Goal: Task Accomplishment & Management: Manage account settings

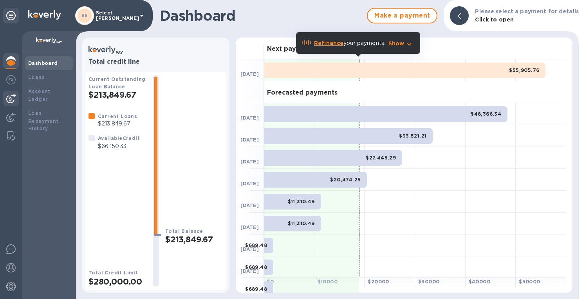
click at [11, 97] on img at bounding box center [10, 98] width 9 height 9
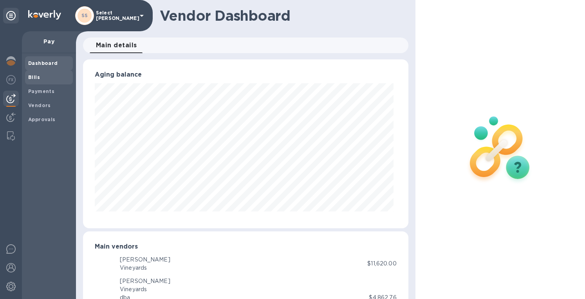
drag, startPoint x: 35, startPoint y: 75, endPoint x: 58, endPoint y: 78, distance: 22.9
click at [36, 75] on b "Bills" at bounding box center [34, 77] width 12 height 6
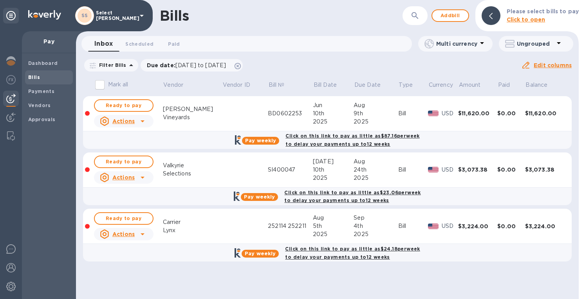
click at [548, 14] on b "Please select bills to pay" at bounding box center [543, 11] width 72 height 6
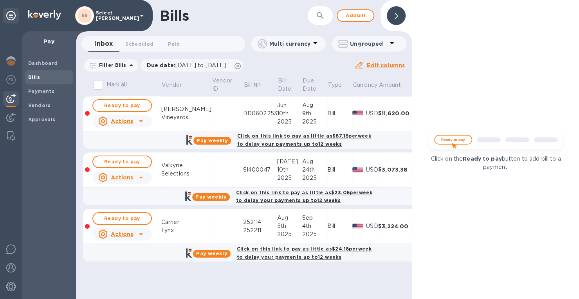
click at [393, 24] on div at bounding box center [396, 15] width 19 height 19
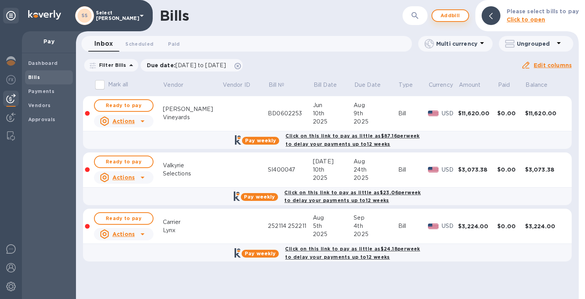
click at [453, 14] on span "Add bill" at bounding box center [449, 15] width 23 height 9
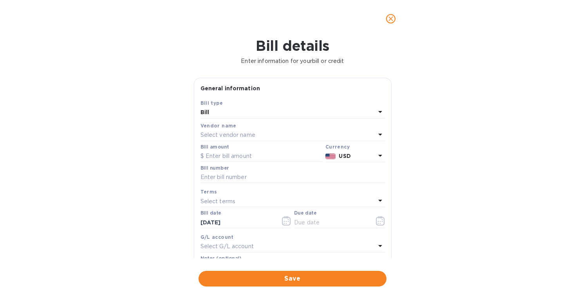
click at [226, 136] on p "Select vendor name" at bounding box center [227, 135] width 55 height 8
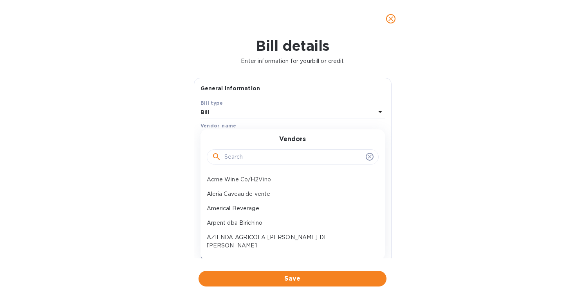
click at [252, 159] on input "text" at bounding box center [293, 157] width 138 height 12
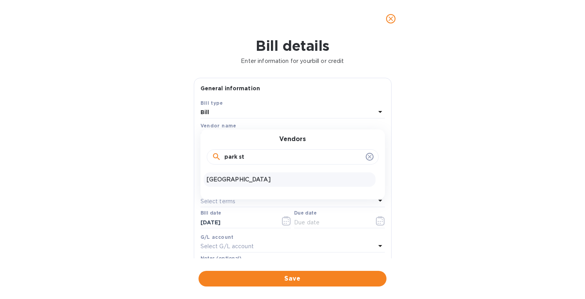
type input "park st"
click at [254, 176] on p "[GEOGRAPHIC_DATA]" at bounding box center [290, 180] width 166 height 8
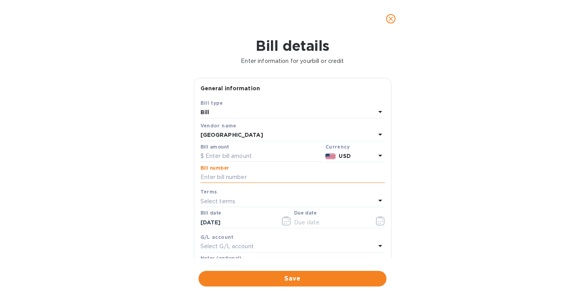
click at [222, 181] on input "text" at bounding box center [292, 178] width 184 height 12
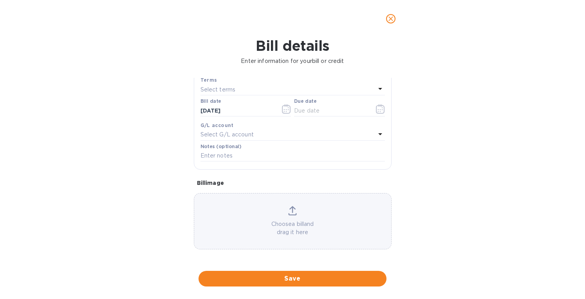
click at [291, 208] on icon at bounding box center [292, 210] width 9 height 9
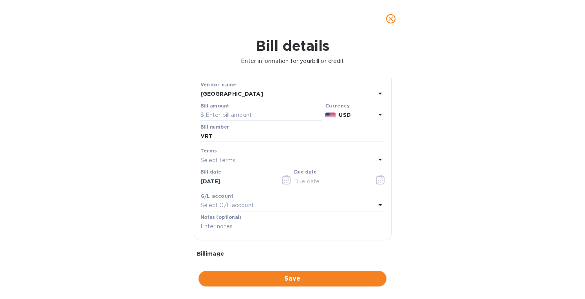
scroll to position [34, 0]
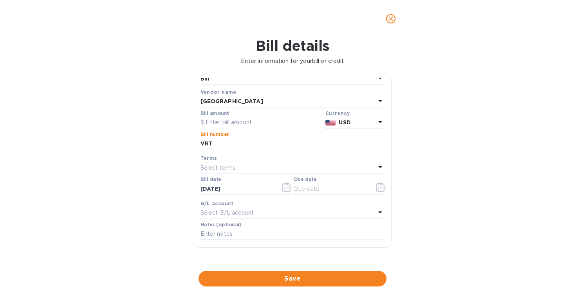
click at [225, 144] on input "VRT" at bounding box center [292, 144] width 184 height 12
type input "VRT20185, VRT20200"
click at [227, 117] on input "text" at bounding box center [261, 123] width 122 height 12
type input "5,846.51"
drag, startPoint x: 236, startPoint y: 188, endPoint x: 144, endPoint y: 197, distance: 92.9
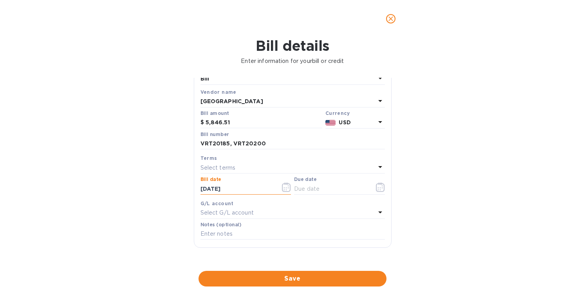
click at [144, 197] on div "Bill details Enter information for your bill or credit General information Save…" at bounding box center [292, 169] width 585 height 262
type input "05/15/2025"
click at [223, 160] on div "Terms" at bounding box center [292, 158] width 184 height 8
click at [223, 161] on div "Terms" at bounding box center [292, 158] width 184 height 8
click at [222, 164] on p "Select terms" at bounding box center [217, 168] width 35 height 8
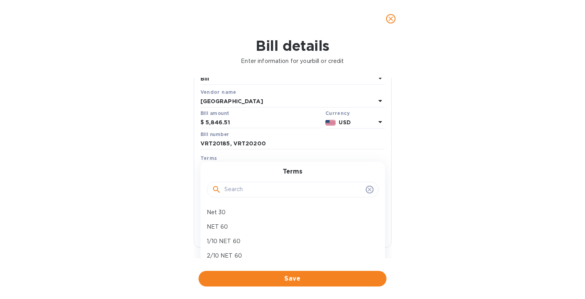
click at [227, 229] on p "NET 60" at bounding box center [290, 227] width 166 height 8
type input "07/14/2025"
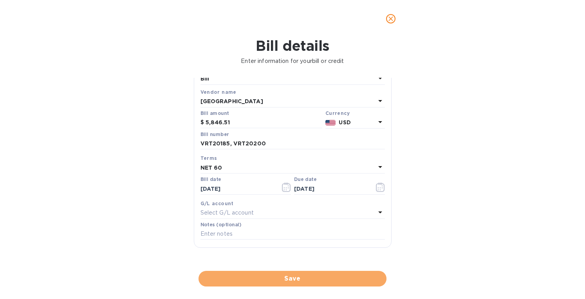
click at [252, 279] on span "Save" at bounding box center [292, 278] width 175 height 9
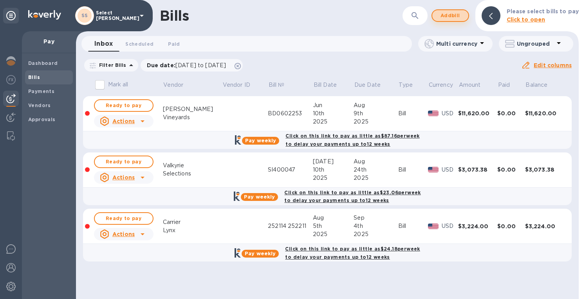
click at [445, 17] on span "Add bill" at bounding box center [449, 15] width 23 height 9
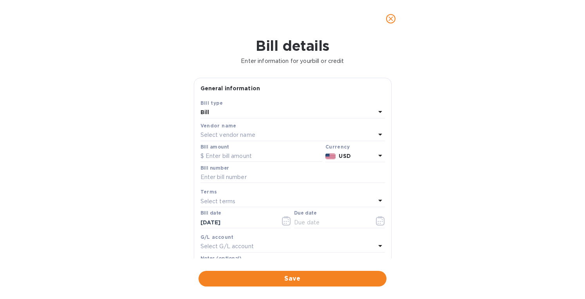
click at [232, 135] on p "Select vendor name" at bounding box center [227, 135] width 55 height 8
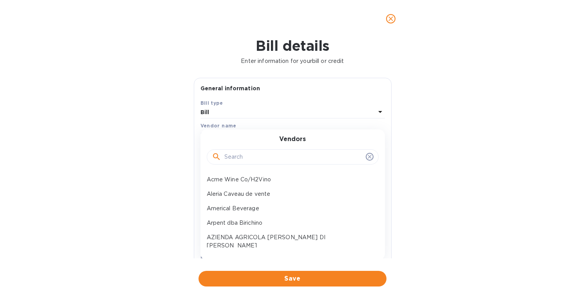
click at [247, 156] on input "text" at bounding box center [293, 157] width 138 height 12
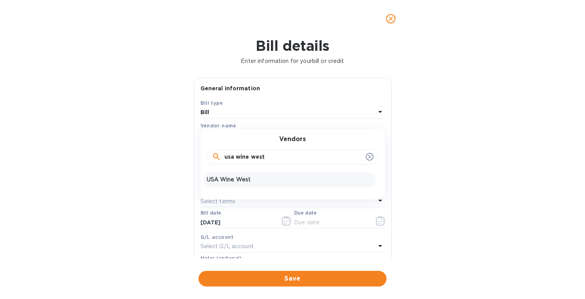
type input "usa wine west"
click at [250, 182] on p "USA Wine West" at bounding box center [290, 180] width 166 height 8
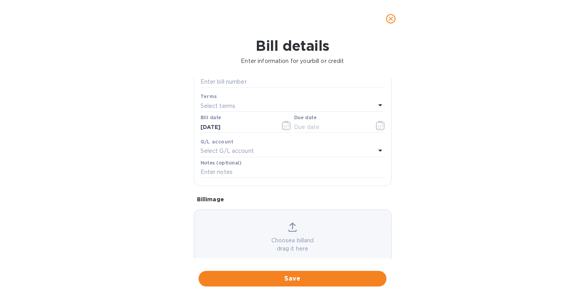
scroll to position [112, 0]
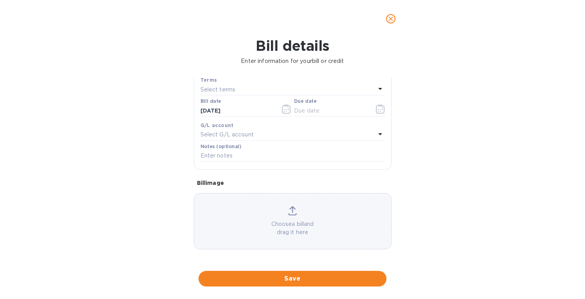
click at [299, 214] on div "Choose a bill and drag it here" at bounding box center [292, 221] width 197 height 31
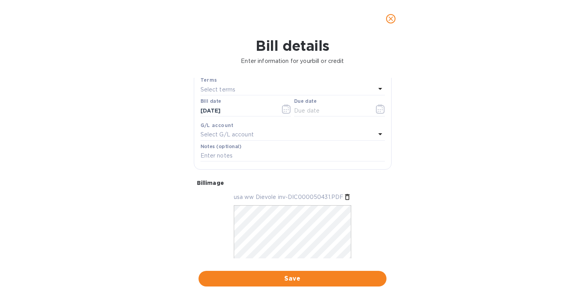
scroll to position [34, 0]
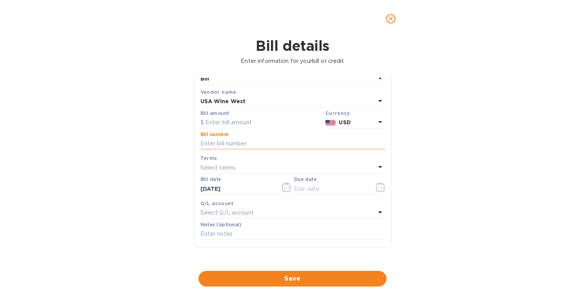
click at [215, 144] on input "text" at bounding box center [292, 144] width 184 height 12
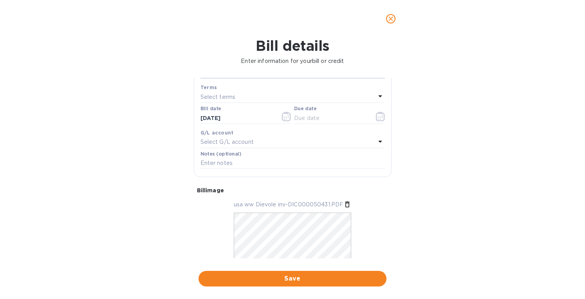
scroll to position [112, 0]
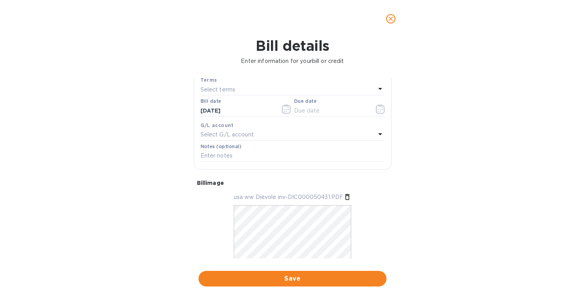
click at [446, 150] on div "Bill details Enter information for your bill or credit General information Save…" at bounding box center [292, 169] width 585 height 262
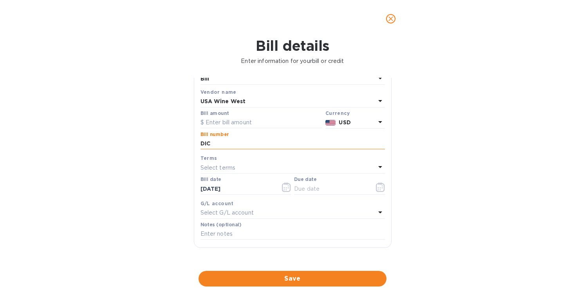
click at [235, 143] on input "DIC" at bounding box center [292, 144] width 184 height 12
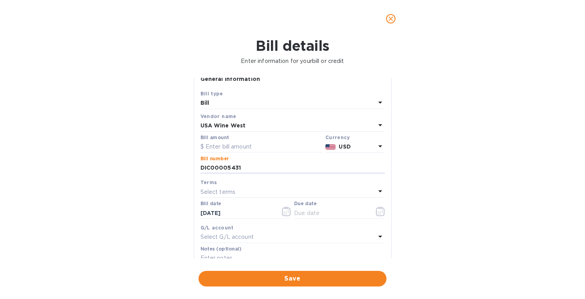
scroll to position [0, 0]
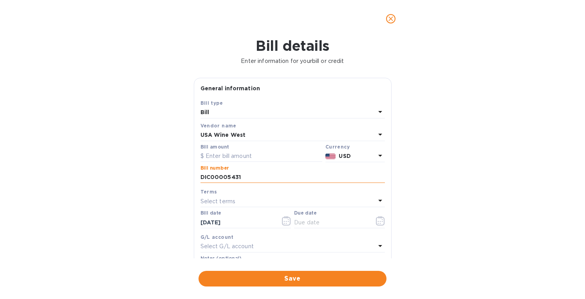
click at [229, 175] on input "DIC00005431" at bounding box center [292, 178] width 184 height 12
type input "DIC000050431"
drag, startPoint x: 233, startPoint y: 157, endPoint x: 261, endPoint y: 132, distance: 38.3
click at [233, 157] on input "text" at bounding box center [261, 157] width 122 height 12
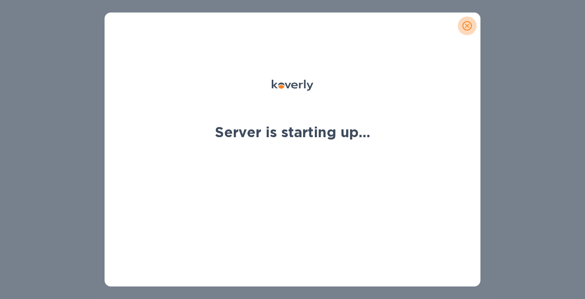
click at [466, 23] on icon "close" at bounding box center [467, 26] width 8 height 8
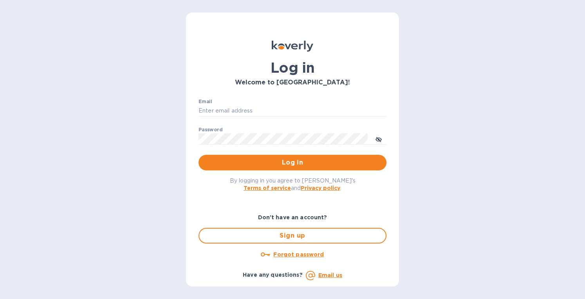
type input "eringrace@selectsellars.com"
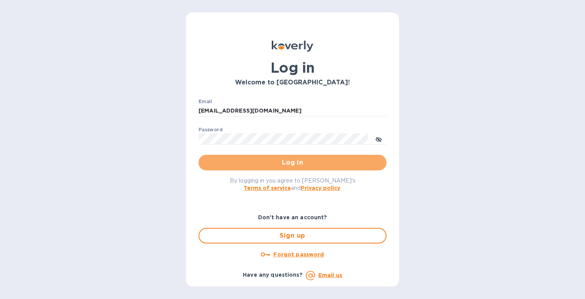
click at [260, 162] on span "Log in" at bounding box center [292, 162] width 175 height 9
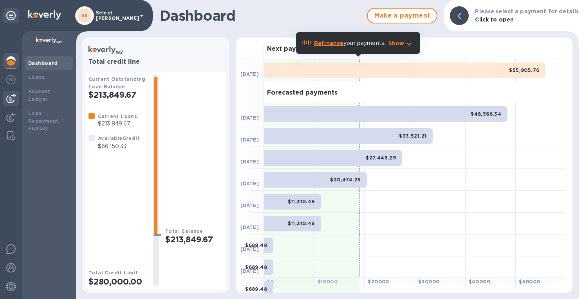
click at [13, 99] on img at bounding box center [10, 98] width 9 height 9
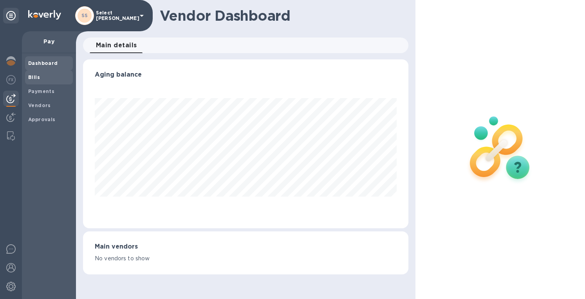
click at [38, 76] on b "Bills" at bounding box center [34, 77] width 12 height 6
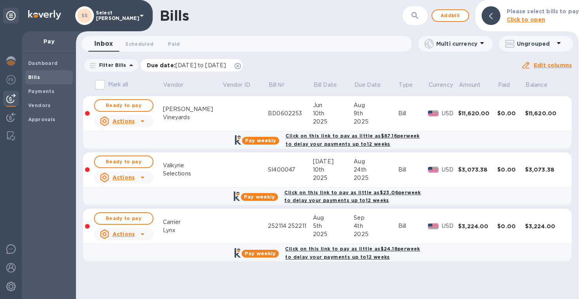
click at [241, 66] on icon at bounding box center [237, 66] width 6 height 6
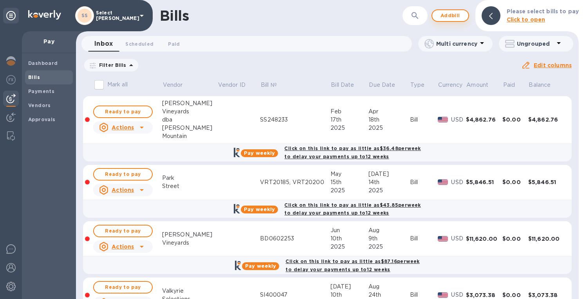
click at [445, 12] on span "Add bill" at bounding box center [449, 15] width 23 height 9
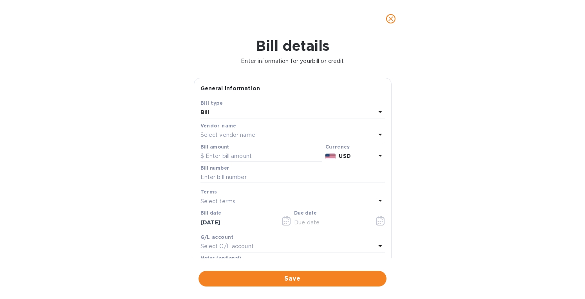
click at [239, 134] on p "Select vendor name" at bounding box center [227, 135] width 55 height 8
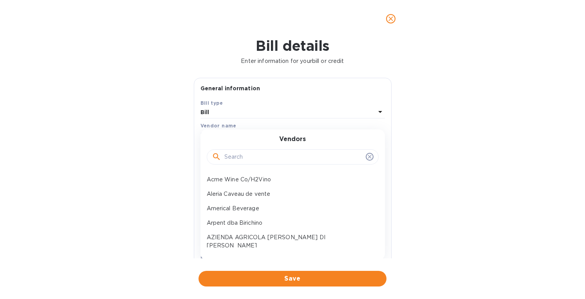
click at [245, 156] on input "text" at bounding box center [293, 157] width 138 height 12
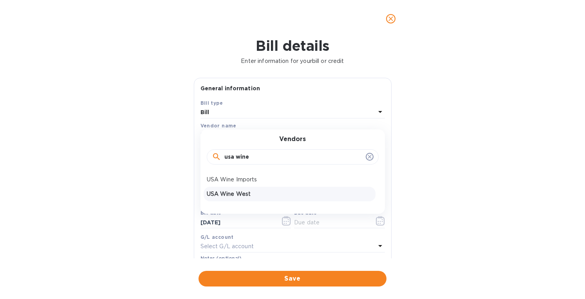
type input "usa wine"
click at [229, 195] on p "USA Wine West" at bounding box center [290, 194] width 166 height 8
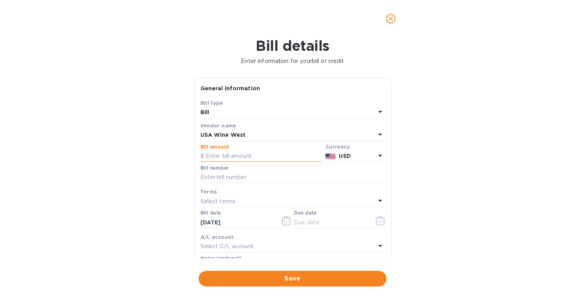
click at [218, 154] on input "text" at bounding box center [261, 157] width 122 height 12
paste input "4,621.40"
type input "4,621.40"
click at [220, 177] on input "text" at bounding box center [292, 178] width 184 height 12
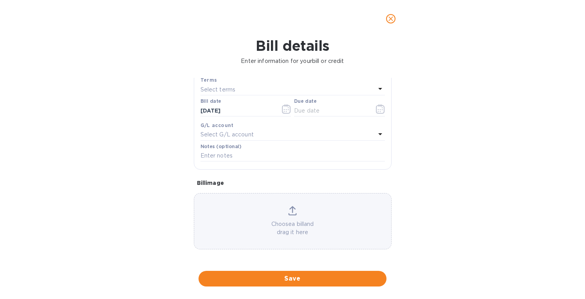
scroll to position [34, 0]
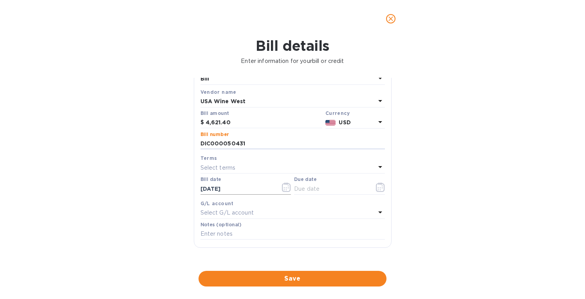
type input "DIC000050431"
drag, startPoint x: 238, startPoint y: 188, endPoint x: 130, endPoint y: 184, distance: 107.7
click at [130, 184] on div "Bill details Enter information for your bill or credit General information Save…" at bounding box center [292, 169] width 585 height 262
type input "03/15/2025"
click at [234, 164] on p "Select terms" at bounding box center [217, 168] width 35 height 8
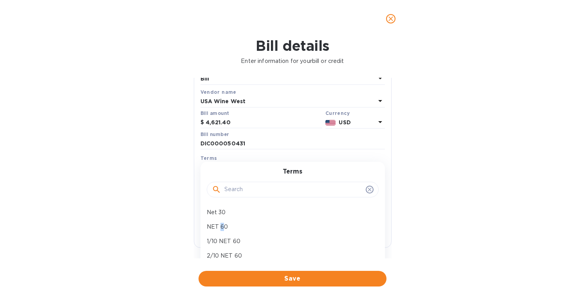
click at [222, 229] on div "NET 60" at bounding box center [290, 227] width 172 height 14
type input "05/14/2025"
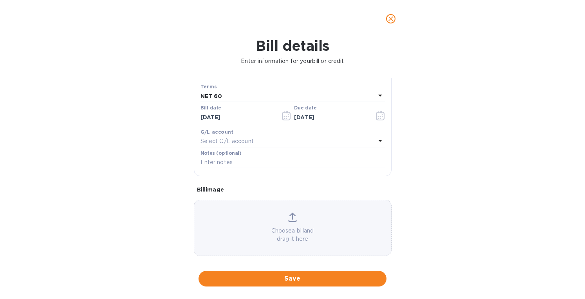
scroll to position [112, 0]
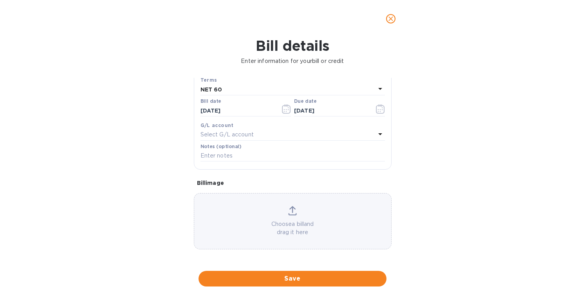
click at [292, 214] on icon at bounding box center [292, 210] width 9 height 9
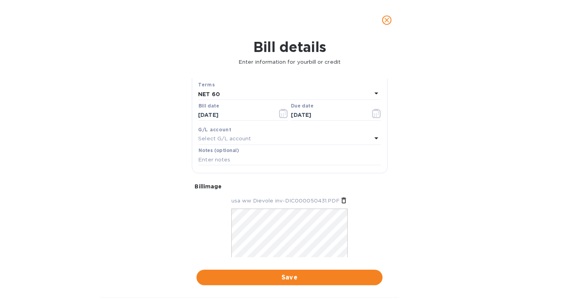
scroll to position [136, 0]
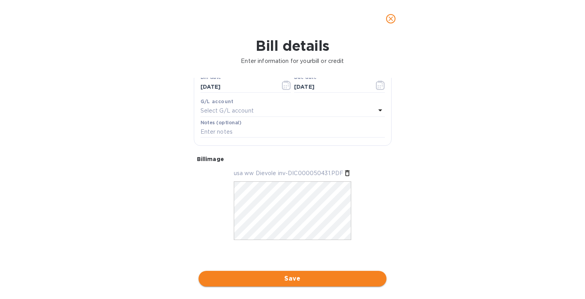
click at [270, 278] on span "Save" at bounding box center [292, 278] width 175 height 9
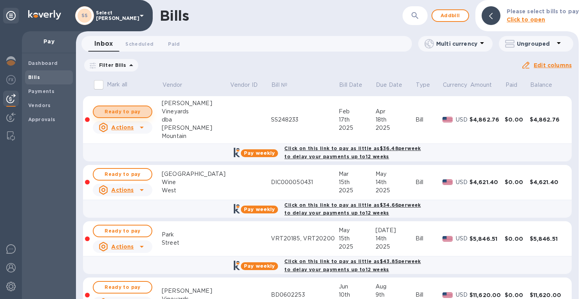
click at [141, 110] on span "Ready to pay" at bounding box center [122, 111] width 45 height 9
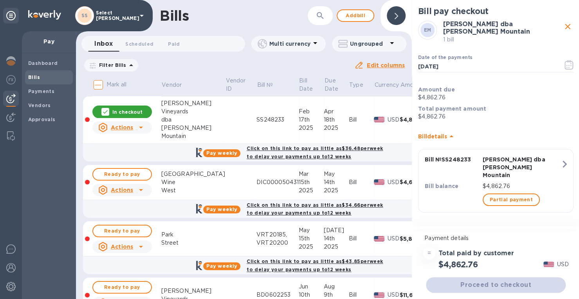
click at [400, 18] on div at bounding box center [396, 15] width 19 height 19
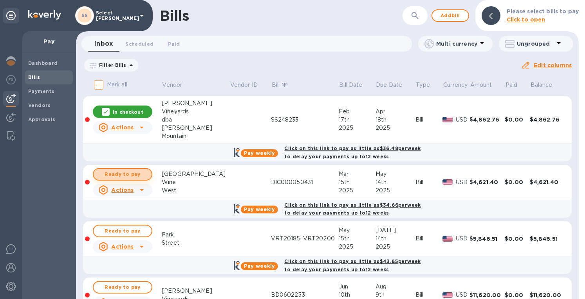
click at [139, 173] on span "Ready to pay" at bounding box center [122, 174] width 45 height 9
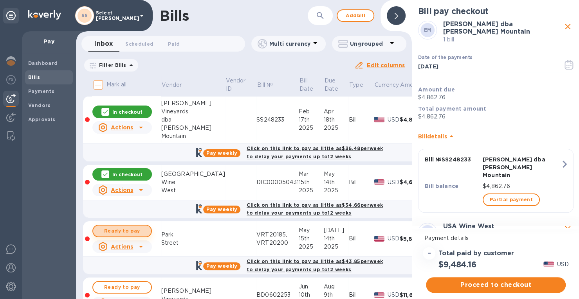
click at [130, 228] on span "Ready to pay" at bounding box center [121, 231] width 45 height 9
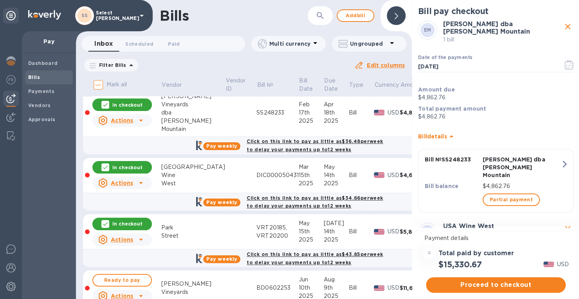
scroll to position [0, 0]
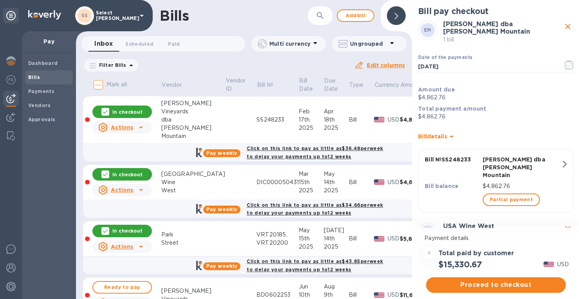
click at [133, 115] on div "In checkout" at bounding box center [121, 112] width 59 height 13
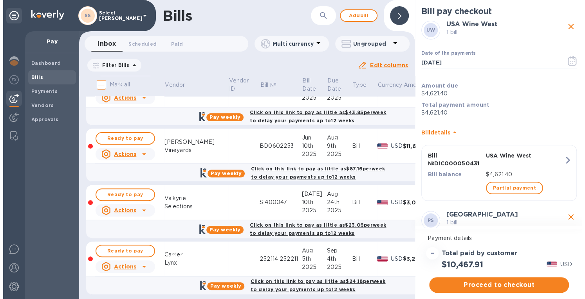
scroll to position [157, 0]
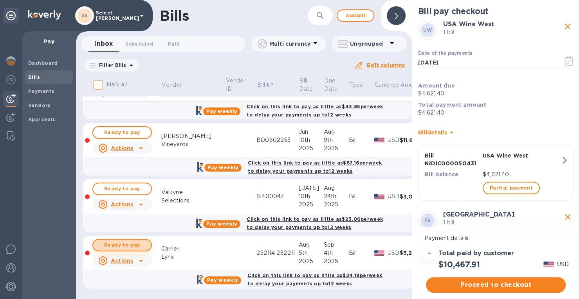
click at [124, 241] on span "Ready to pay" at bounding box center [121, 245] width 45 height 9
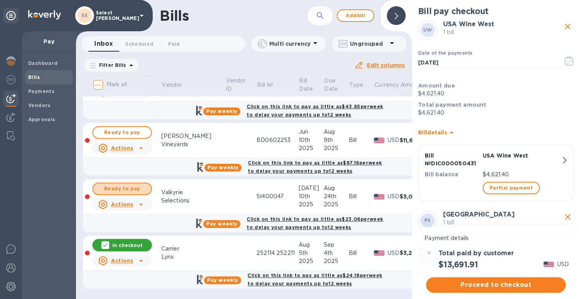
drag, startPoint x: 125, startPoint y: 184, endPoint x: 153, endPoint y: 182, distance: 28.3
click at [126, 184] on span "Ready to pay" at bounding box center [121, 188] width 45 height 9
drag, startPoint x: 398, startPoint y: 10, endPoint x: 377, endPoint y: 19, distance: 22.8
click at [398, 10] on div at bounding box center [396, 15] width 19 height 19
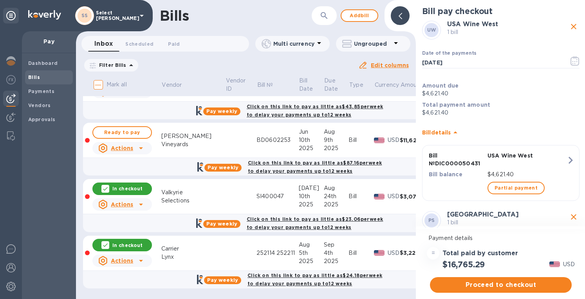
scroll to position [152, 0]
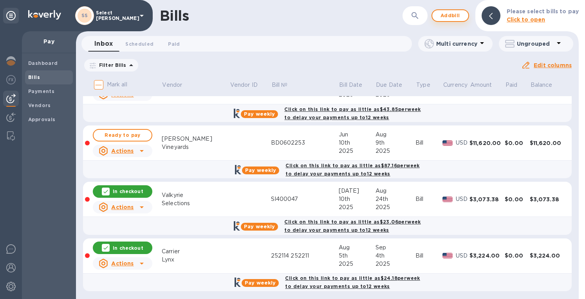
click at [461, 13] on span "Add bill" at bounding box center [449, 15] width 23 height 9
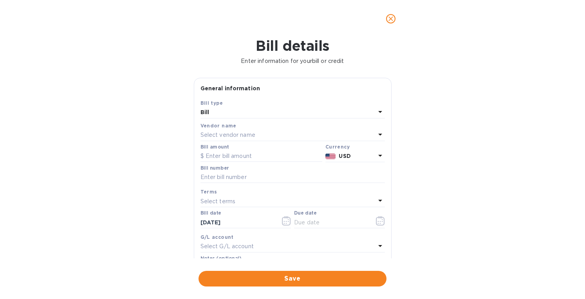
click at [228, 133] on p "Select vendor name" at bounding box center [227, 135] width 55 height 8
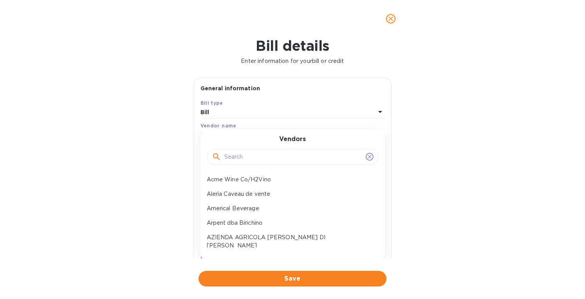
click at [239, 155] on input "text" at bounding box center [293, 157] width 138 height 12
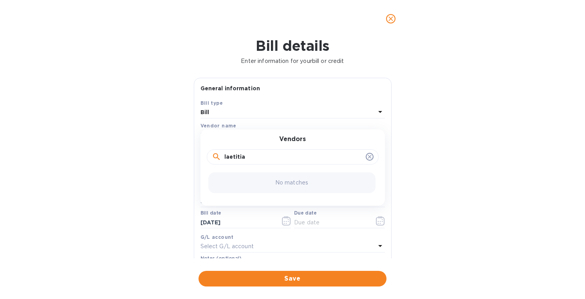
type input "laetitia"
drag, startPoint x: 365, startPoint y: 156, endPoint x: 368, endPoint y: 151, distance: 5.8
click at [366, 156] on icon at bounding box center [369, 157] width 6 height 6
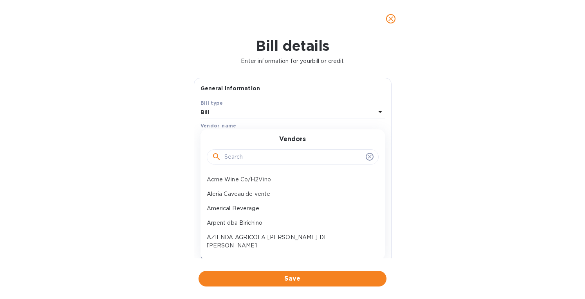
click at [393, 21] on icon "close" at bounding box center [391, 19] width 8 height 8
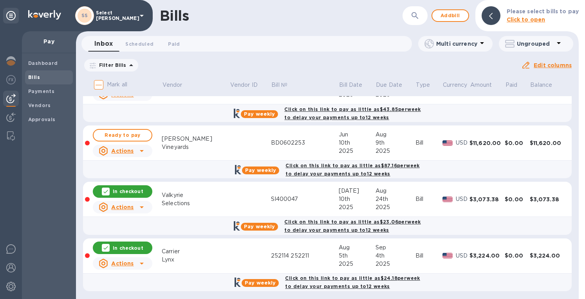
click at [140, 247] on p "In checkout" at bounding box center [128, 248] width 30 height 7
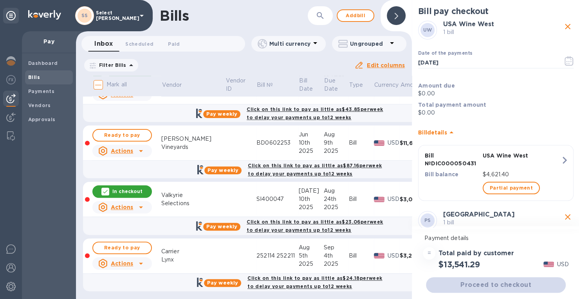
click at [140, 247] on span "Ready to pay" at bounding box center [121, 247] width 45 height 9
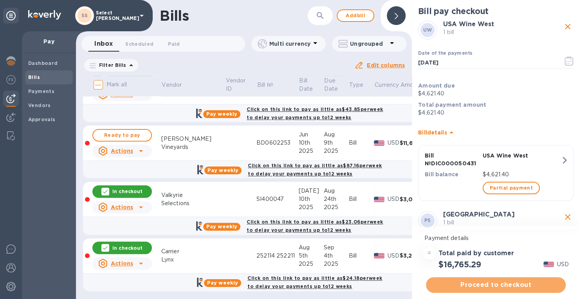
click at [493, 286] on span "Proceed to checkout" at bounding box center [495, 285] width 127 height 9
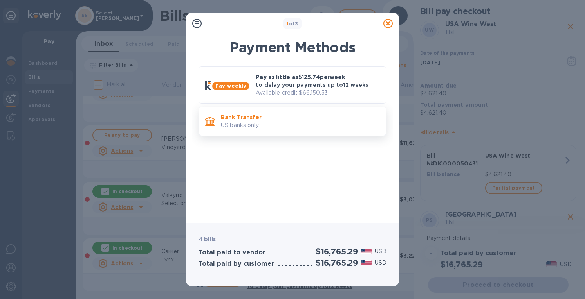
click at [279, 120] on p "Bank Transfer" at bounding box center [300, 118] width 159 height 8
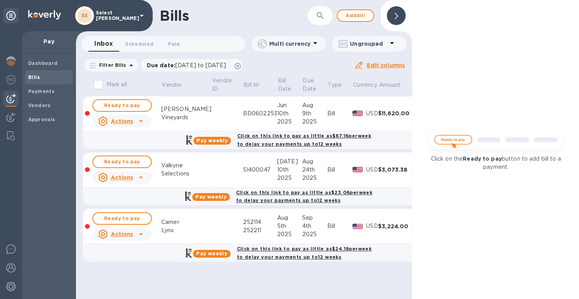
drag, startPoint x: 59, startPoint y: 140, endPoint x: 54, endPoint y: 191, distance: 51.1
click at [56, 190] on div "Dashboard Bills Payments Vendors Approvals" at bounding box center [49, 176] width 54 height 246
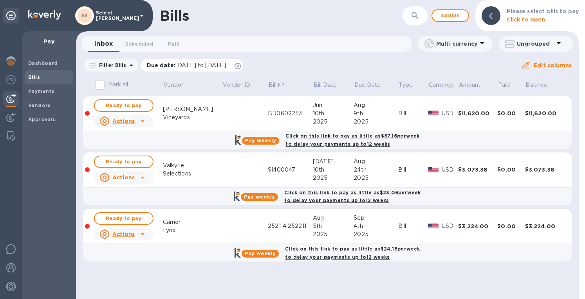
click at [241, 67] on icon at bounding box center [237, 66] width 6 height 6
drag, startPoint x: 251, startPoint y: 67, endPoint x: 255, endPoint y: 67, distance: 4.0
click at [241, 66] on icon at bounding box center [237, 66] width 6 height 6
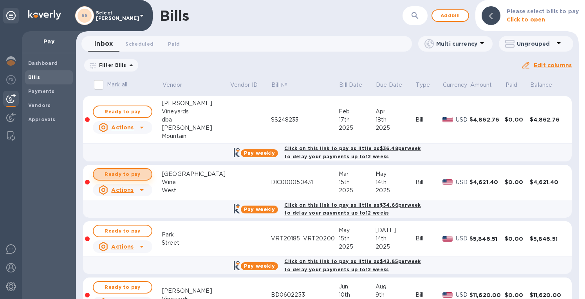
drag, startPoint x: 125, startPoint y: 161, endPoint x: 133, endPoint y: 174, distance: 14.9
click at [133, 174] on span "Ready to pay" at bounding box center [122, 174] width 45 height 9
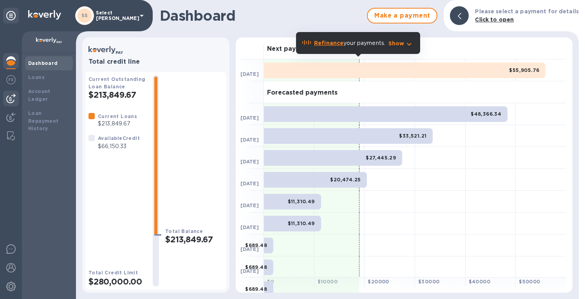
click at [13, 94] on img at bounding box center [10, 98] width 9 height 9
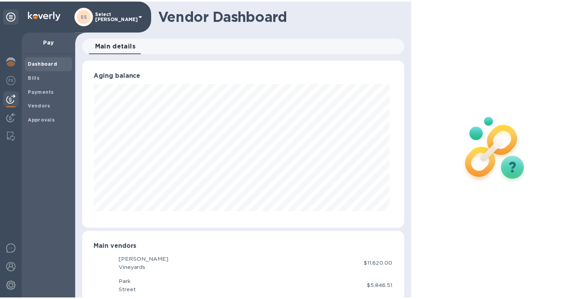
scroll to position [169, 322]
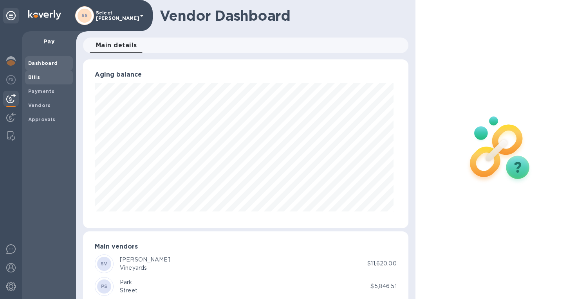
click at [45, 74] on span "Bills" at bounding box center [48, 78] width 41 height 8
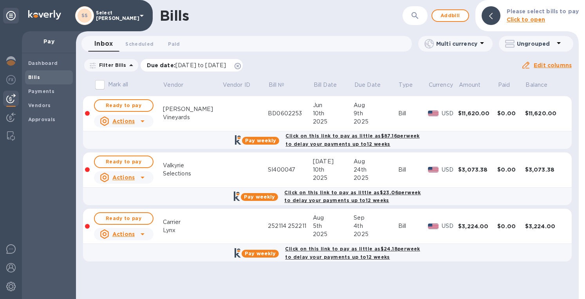
click at [241, 65] on icon at bounding box center [237, 66] width 6 height 6
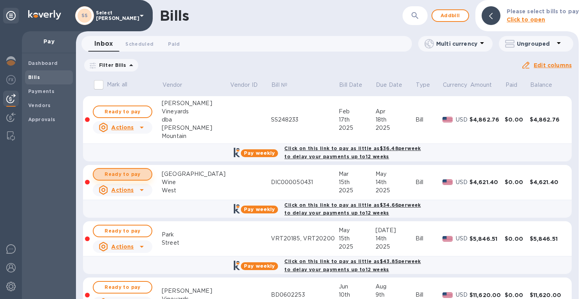
click at [106, 173] on span "Ready to pay" at bounding box center [122, 174] width 45 height 9
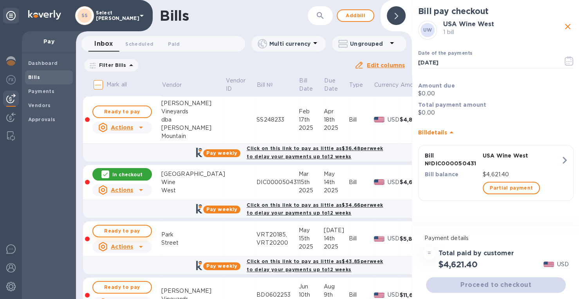
click at [114, 231] on span "Ready to pay" at bounding box center [121, 231] width 45 height 9
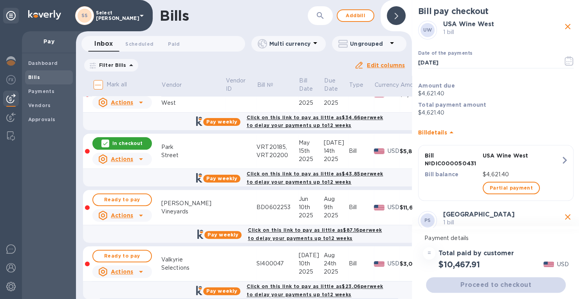
scroll to position [157, 0]
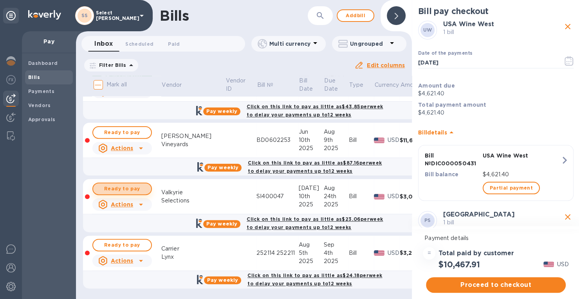
drag, startPoint x: 128, startPoint y: 188, endPoint x: 130, endPoint y: 207, distance: 20.2
click at [128, 188] on span "Ready to pay" at bounding box center [121, 188] width 45 height 9
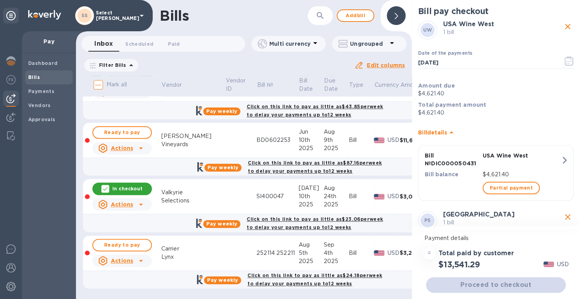
drag, startPoint x: 117, startPoint y: 241, endPoint x: 224, endPoint y: 207, distance: 112.0
click at [117, 241] on span "Ready to pay" at bounding box center [121, 245] width 45 height 9
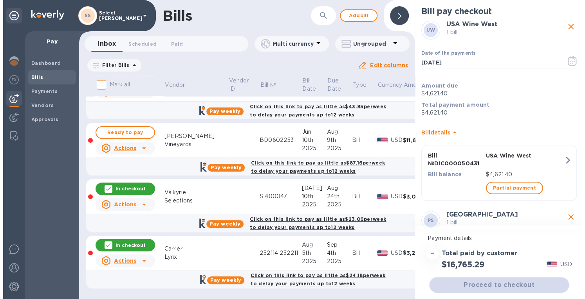
scroll to position [158, 0]
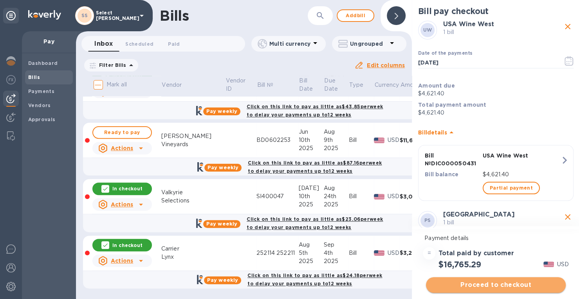
click at [495, 285] on span "Proceed to checkout" at bounding box center [495, 285] width 127 height 9
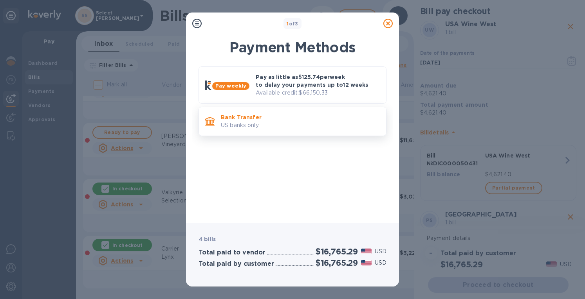
click at [242, 117] on p "Bank Transfer" at bounding box center [300, 118] width 159 height 8
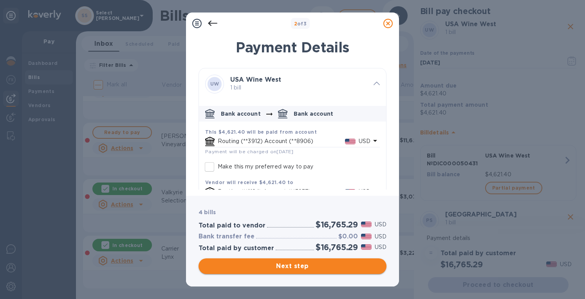
click at [294, 263] on span "Next step" at bounding box center [292, 266] width 175 height 9
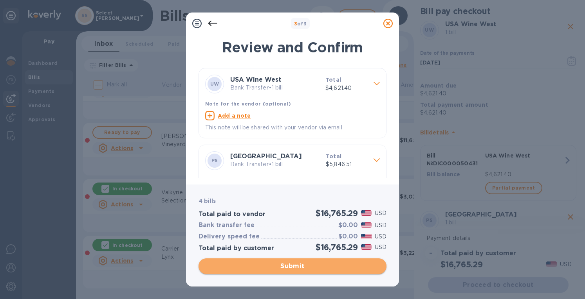
click at [295, 265] on span "Submit" at bounding box center [292, 266] width 175 height 9
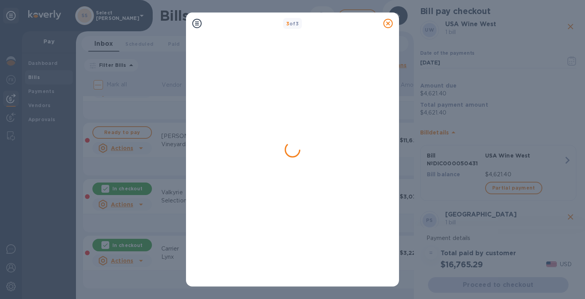
scroll to position [0, 0]
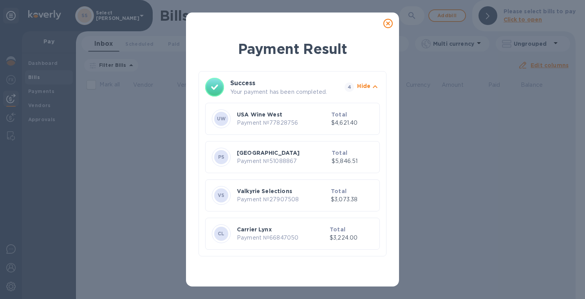
click at [388, 22] on icon at bounding box center [387, 23] width 9 height 9
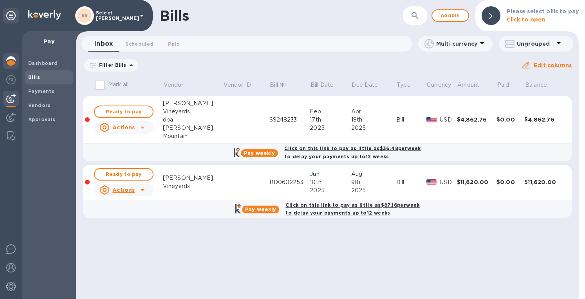
click at [12, 62] on img at bounding box center [10, 60] width 9 height 9
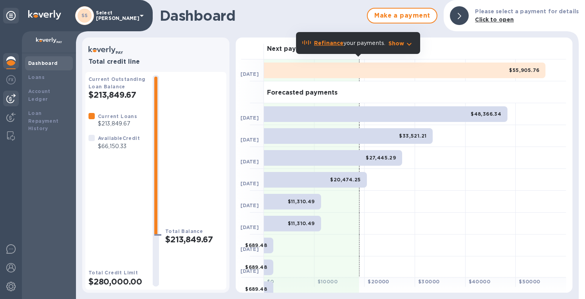
click at [11, 98] on img at bounding box center [10, 98] width 9 height 9
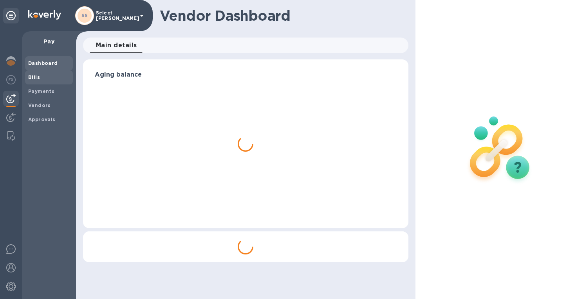
click at [31, 78] on b "Bills" at bounding box center [34, 77] width 12 height 6
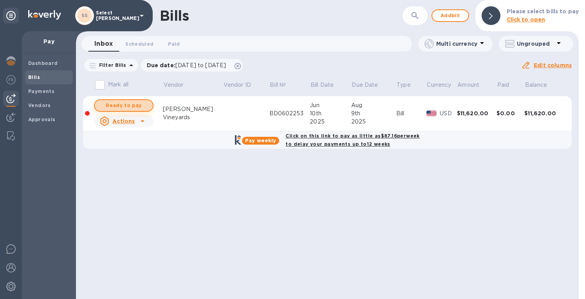
drag, startPoint x: 126, startPoint y: 105, endPoint x: 238, endPoint y: 99, distance: 112.5
click at [126, 105] on span "Ready to pay" at bounding box center [123, 105] width 45 height 9
checkbox input "true"
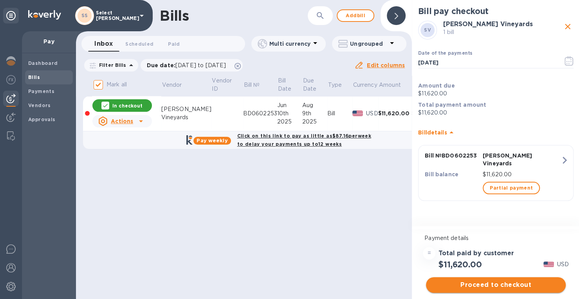
click at [497, 281] on span "Proceed to checkout" at bounding box center [495, 285] width 127 height 9
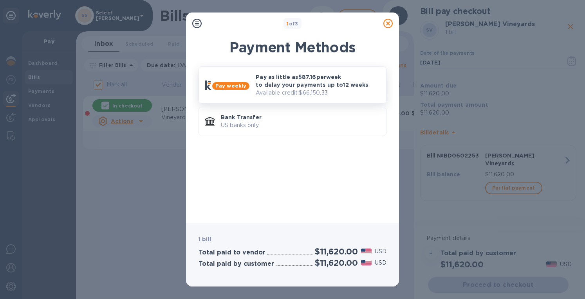
click at [279, 87] on p "Pay as little as $87.16 per week to delay your payments up to 12 weeks" at bounding box center [318, 81] width 124 height 16
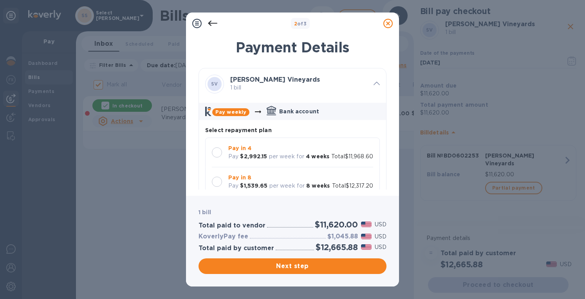
drag, startPoint x: 218, startPoint y: 153, endPoint x: 240, endPoint y: 158, distance: 22.0
click at [218, 153] on div at bounding box center [217, 153] width 10 height 10
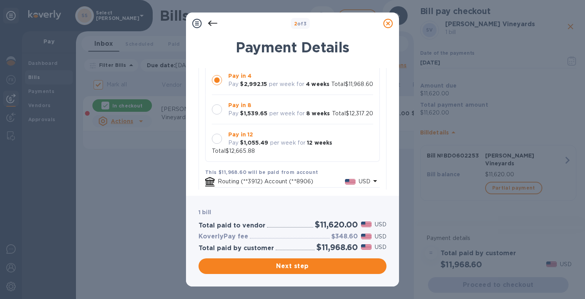
scroll to position [157, 0]
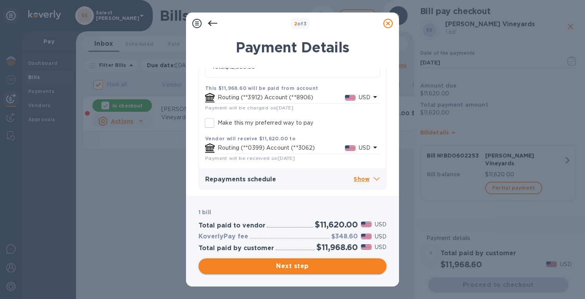
click at [263, 261] on button "Next step" at bounding box center [292, 267] width 188 height 16
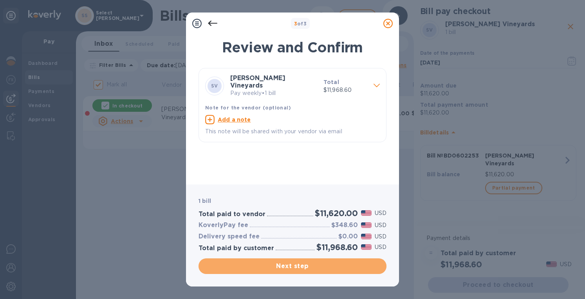
drag, startPoint x: 278, startPoint y: 265, endPoint x: 330, endPoint y: 186, distance: 95.0
click at [278, 265] on span "Next step" at bounding box center [292, 266] width 175 height 9
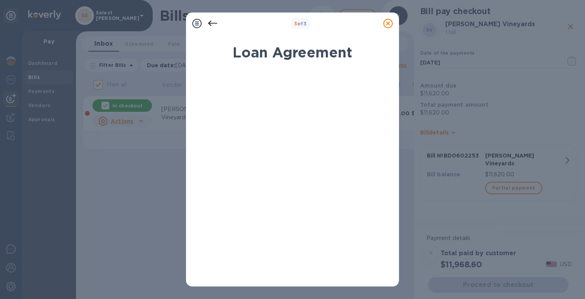
scroll to position [138, 0]
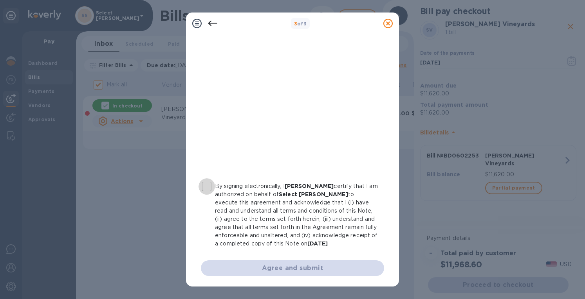
click at [203, 190] on input "By signing electronically, I [PERSON_NAME] certify that I am authorized on beha…" at bounding box center [206, 186] width 16 height 16
checkbox input "true"
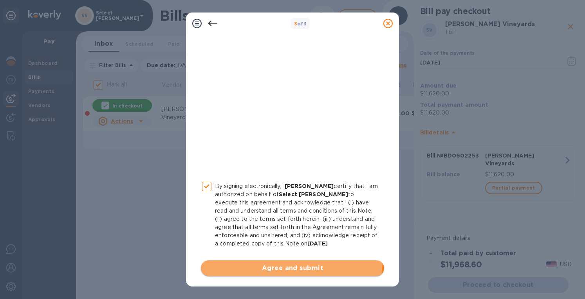
click at [278, 261] on button "Agree and submit" at bounding box center [292, 269] width 183 height 16
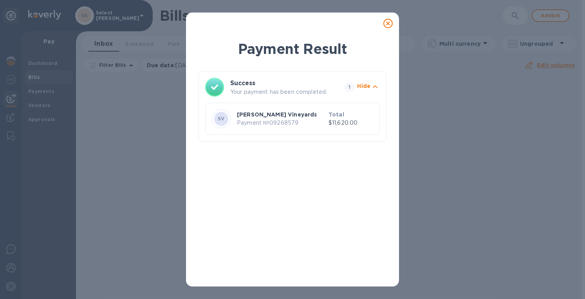
click at [388, 24] on icon at bounding box center [387, 23] width 9 height 9
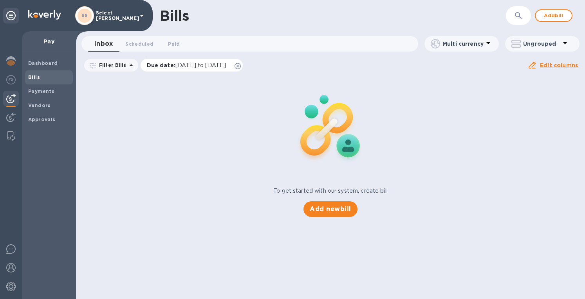
click at [241, 65] on icon at bounding box center [237, 66] width 6 height 6
